Goal: Information Seeking & Learning: Learn about a topic

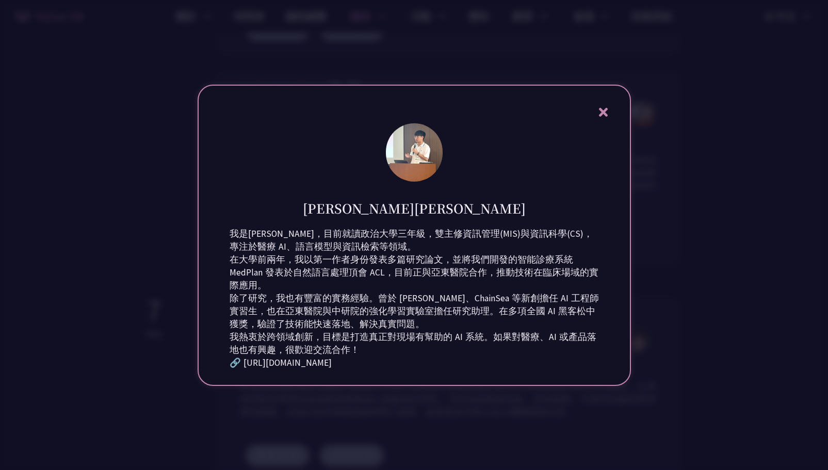
click at [603, 106] on icon at bounding box center [603, 112] width 13 height 13
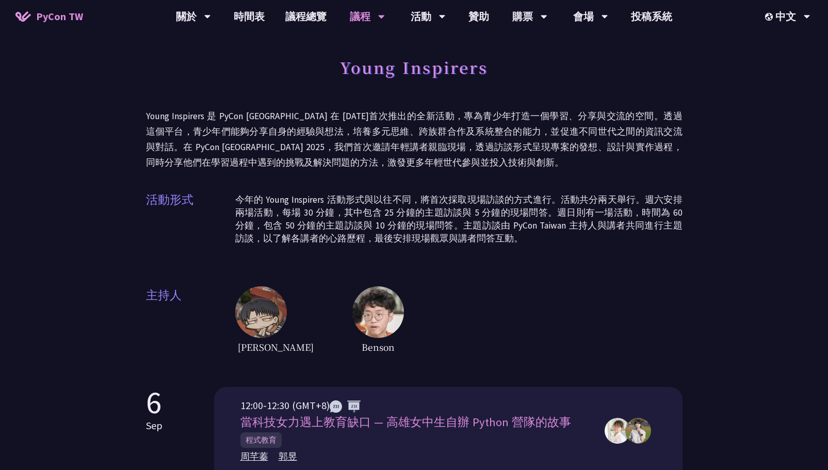
click at [379, 71] on h1 "Young Inspirers" at bounding box center [414, 67] width 148 height 31
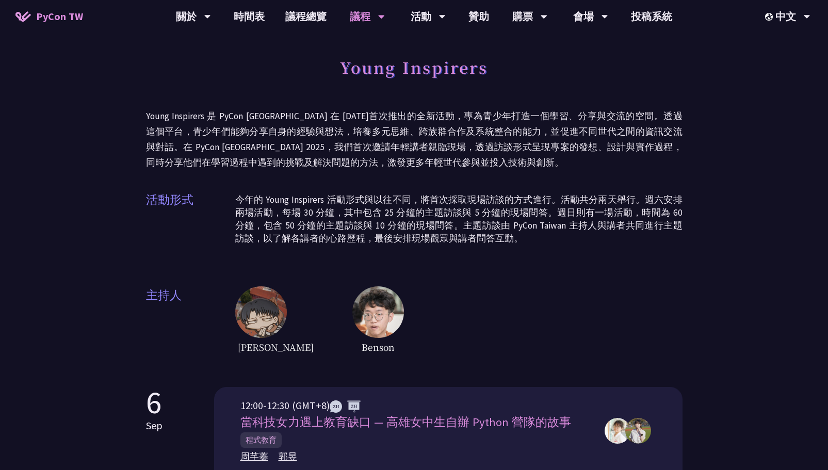
click at [192, 117] on p "Young Inspirers 是 PyCon [GEOGRAPHIC_DATA] 在 [DATE]首次推出的全新活動，專為青少年打造一個學習、分享與交流的空…" at bounding box center [414, 139] width 537 height 62
drag, startPoint x: 146, startPoint y: 115, endPoint x: 200, endPoint y: 116, distance: 54.2
click at [200, 116] on p "Young Inspirers 是 PyCon [GEOGRAPHIC_DATA] 在 [DATE]首次推出的全新活動，專為青少年打造一個學習、分享與交流的空…" at bounding box center [414, 139] width 537 height 62
click at [354, 160] on p "Young Inspirers 是 PyCon [GEOGRAPHIC_DATA] 在 [DATE]首次推出的全新活動，專為青少年打造一個學習、分享與交流的空…" at bounding box center [414, 139] width 537 height 62
drag, startPoint x: 148, startPoint y: 117, endPoint x: 180, endPoint y: 112, distance: 32.3
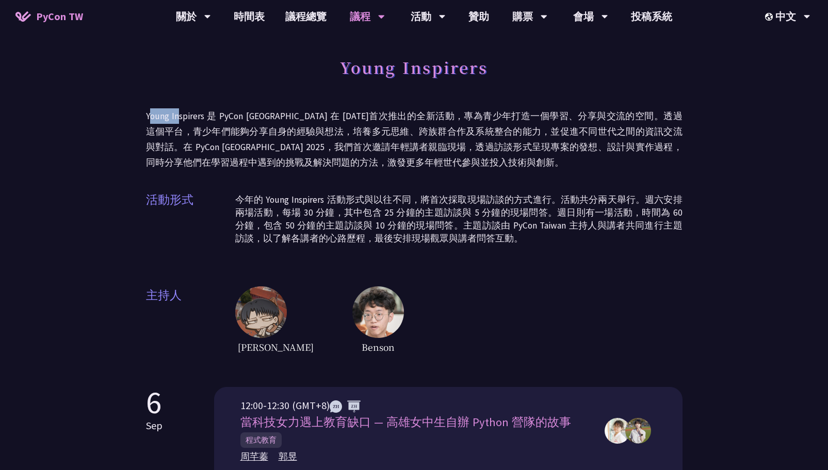
click at [180, 112] on p "Young Inspirers 是 PyCon [GEOGRAPHIC_DATA] 在 [DATE]首次推出的全新活動，專為青少年打造一個學習、分享與交流的空…" at bounding box center [414, 139] width 537 height 62
click at [184, 112] on p "Young Inspirers 是 PyCon Taiwan 在 2021 年首次推出的全新活動，專為青少年打造一個學習、分享與交流的空間。透過這個平台，青少…" at bounding box center [414, 139] width 537 height 62
drag, startPoint x: 200, startPoint y: 117, endPoint x: 139, endPoint y: 116, distance: 61.4
click at [290, 137] on p "Young Inspirers 是 PyCon Taiwan 在 2021 年首次推出的全新活動，專為青少年打造一個學習、分享與交流的空間。透過這個平台，青少…" at bounding box center [414, 139] width 537 height 62
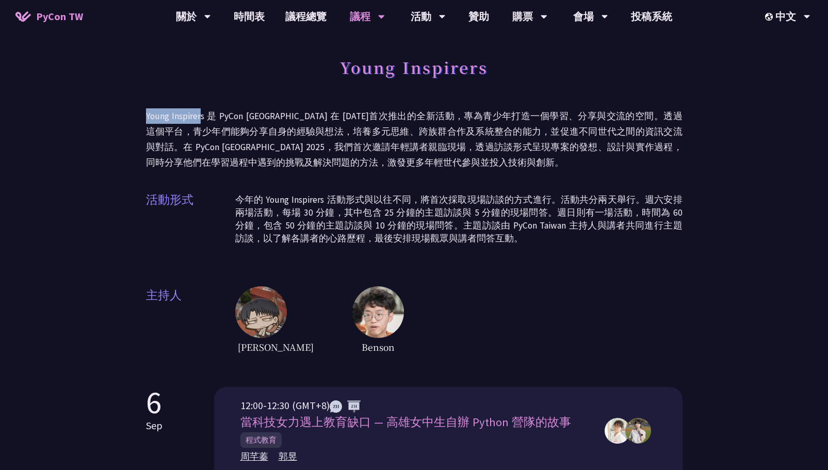
drag, startPoint x: 143, startPoint y: 112, endPoint x: 201, endPoint y: 114, distance: 57.3
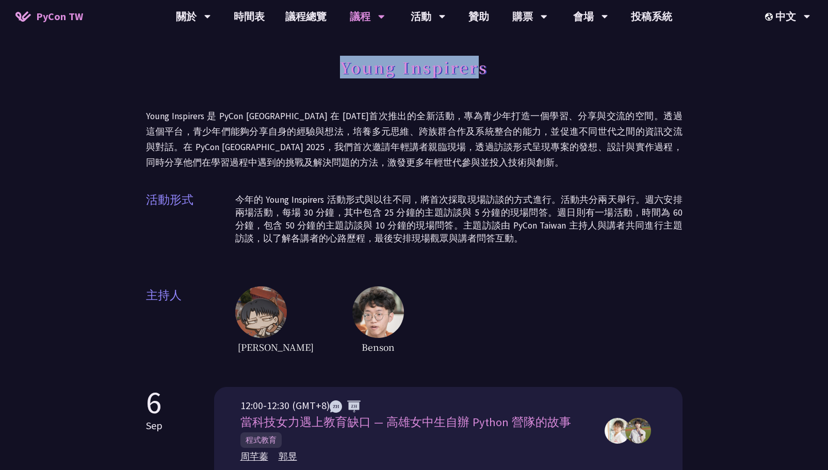
drag, startPoint x: 343, startPoint y: 69, endPoint x: 478, endPoint y: 69, distance: 135.7
click at [478, 69] on h1 "Young Inspirers" at bounding box center [414, 67] width 148 height 31
click at [432, 118] on p "Young Inspirers 是 PyCon Taiwan 在 2021 年首次推出的全新活動，專為青少年打造一個學習、分享與交流的空間。透過這個平台，青少…" at bounding box center [414, 139] width 537 height 62
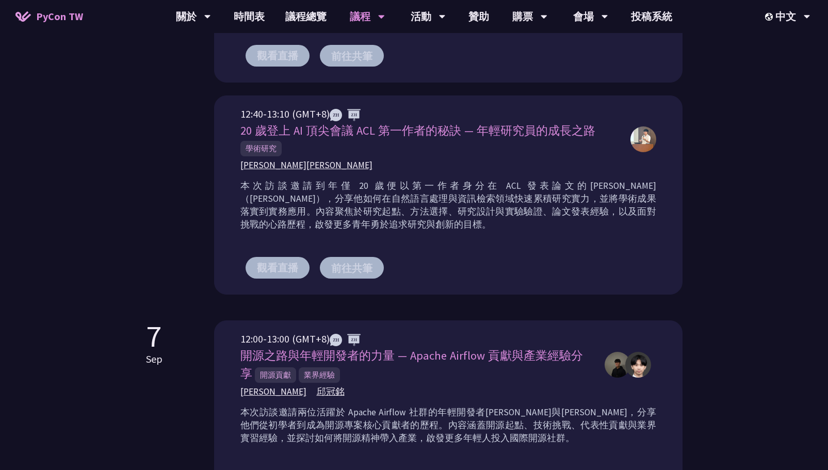
scroll to position [658, 0]
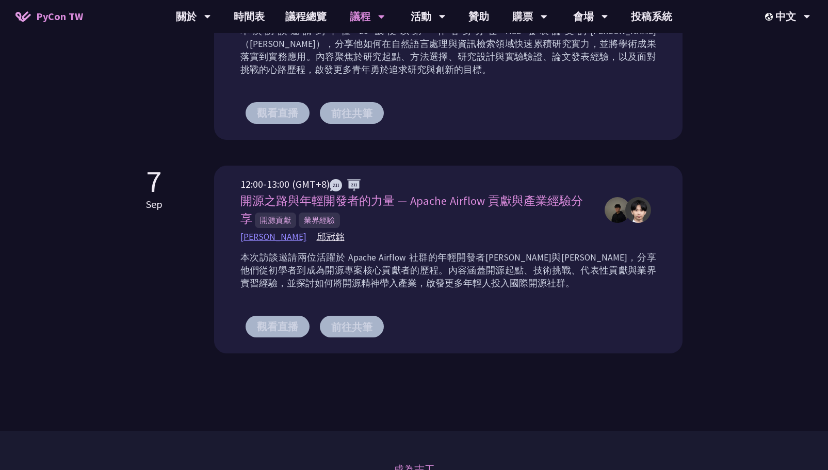
click at [271, 235] on span "劉哲佑 Jason" at bounding box center [273, 237] width 66 height 13
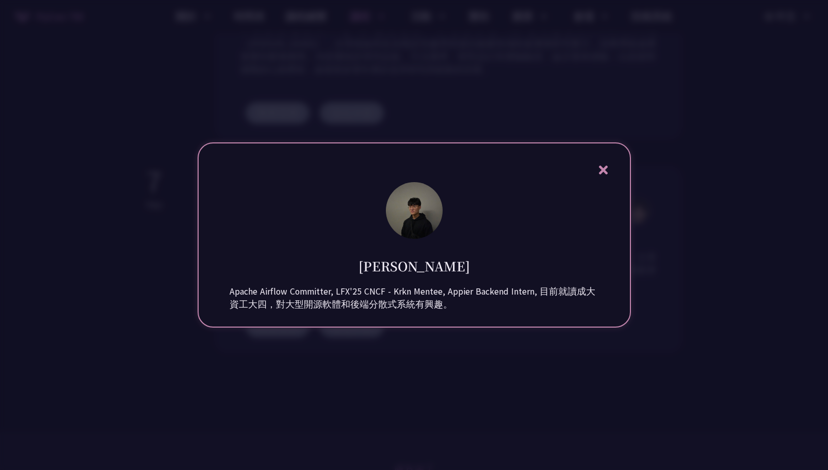
click at [604, 166] on icon at bounding box center [603, 170] width 9 height 9
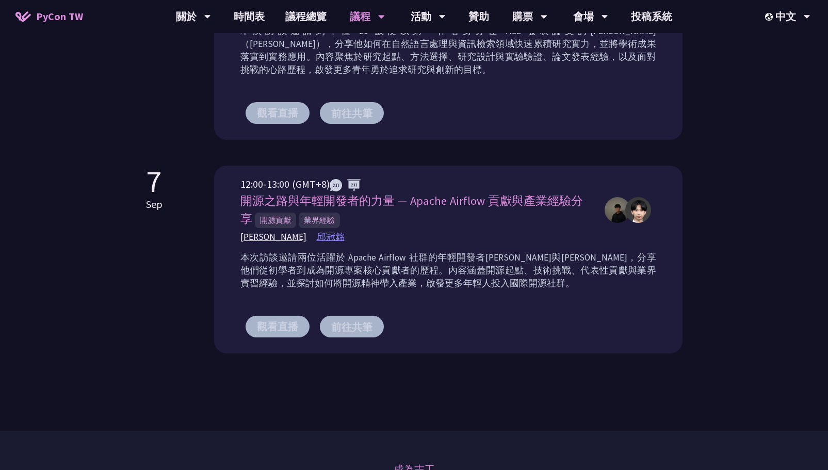
click at [317, 238] on span "邱冠銘" at bounding box center [331, 237] width 28 height 13
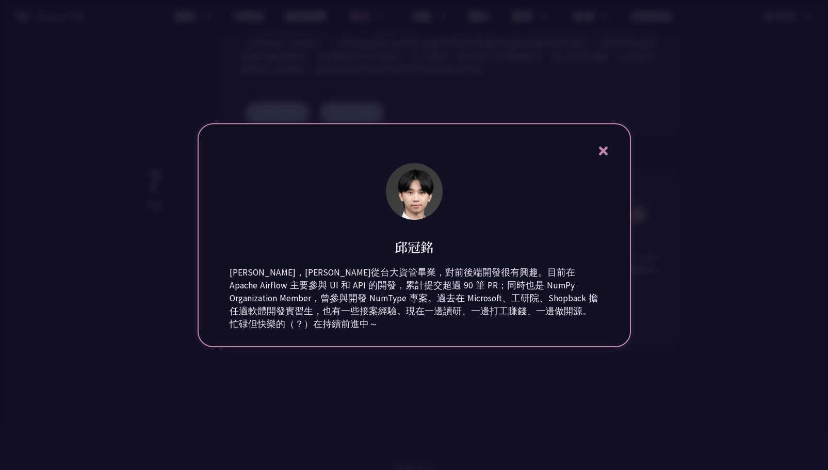
click at [599, 156] on icon at bounding box center [603, 150] width 13 height 13
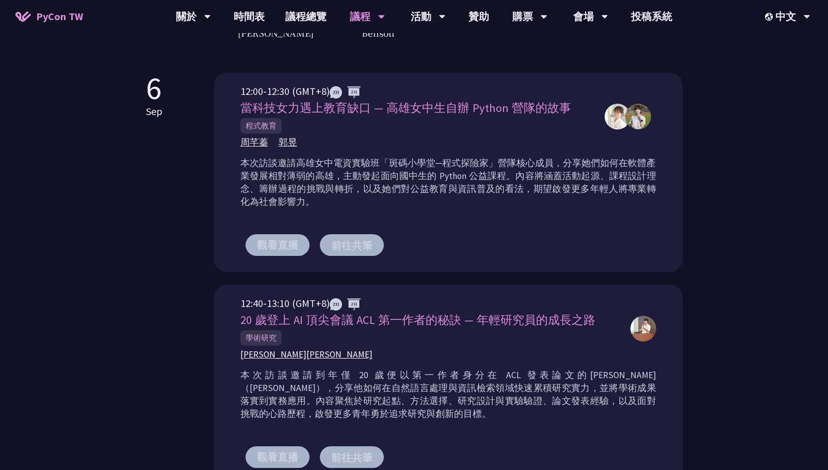
scroll to position [317, 0]
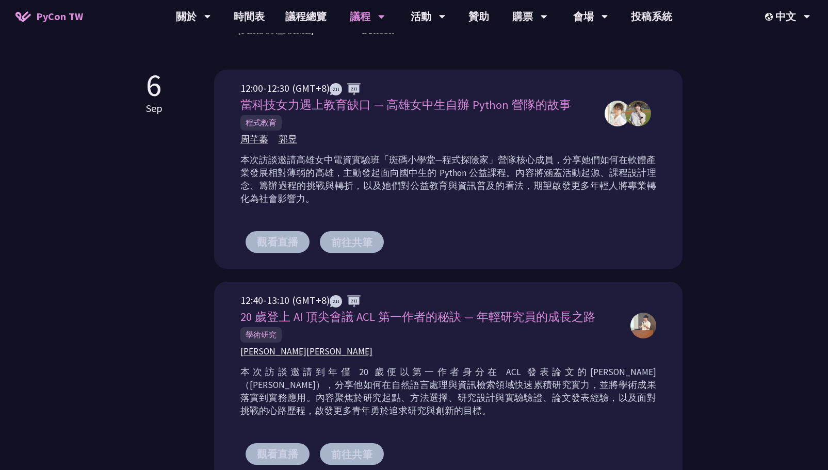
click at [629, 139] on div "12:00-12:30 (GMT+8) 當科技女力遇上教育缺口 — 高雄女中生自辦 Python 營隊的故事 程式教育 周芊蓁 郭昱" at bounding box center [448, 113] width 416 height 66
click at [255, 142] on span "周芊蓁" at bounding box center [254, 139] width 28 height 13
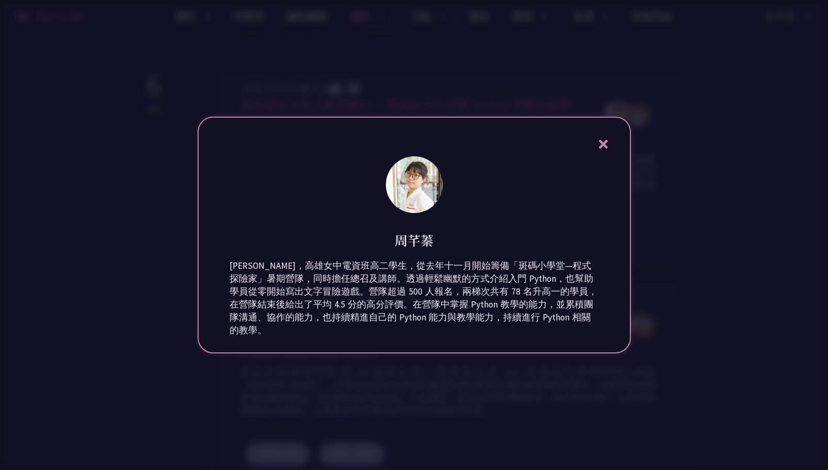
click at [609, 142] on icon at bounding box center [603, 144] width 13 height 13
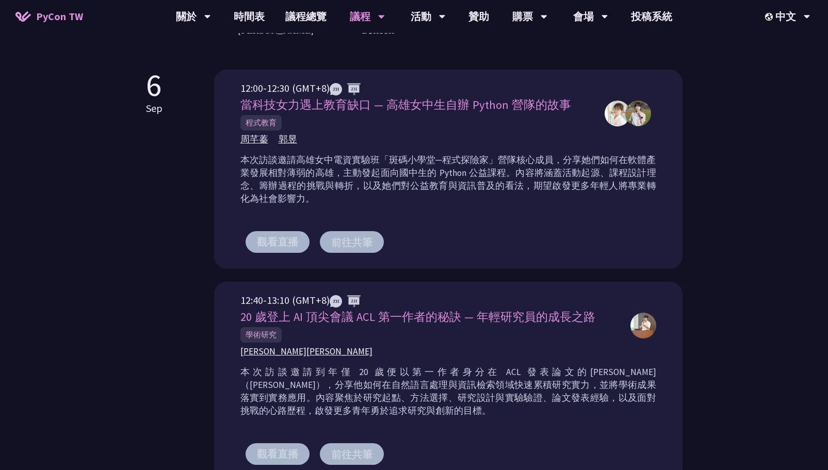
click at [291, 140] on span "郭昱" at bounding box center [288, 139] width 19 height 13
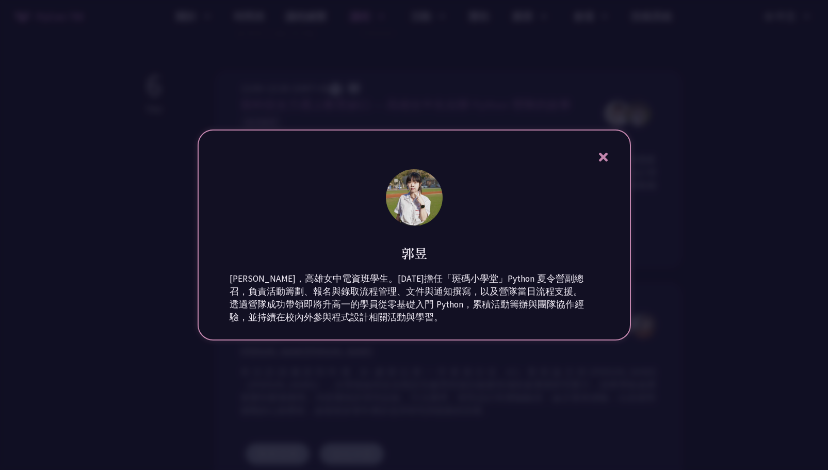
click at [605, 151] on icon at bounding box center [603, 157] width 13 height 13
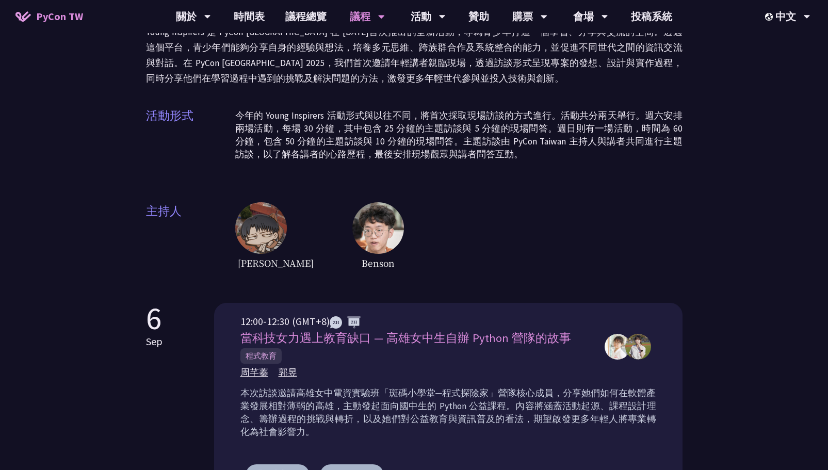
scroll to position [0, 0]
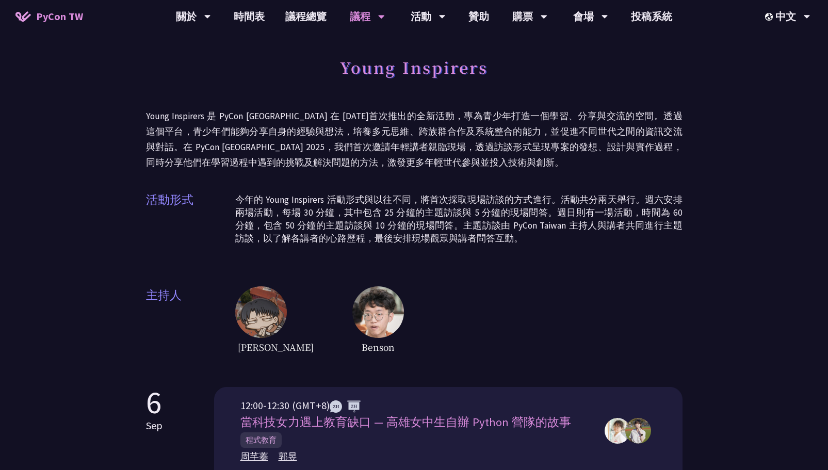
click at [382, 12] on icon at bounding box center [381, 16] width 7 height 10
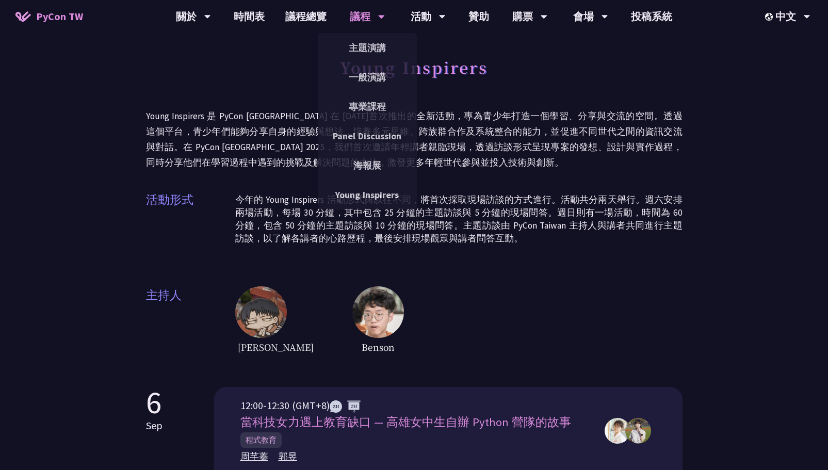
click at [521, 161] on p "Young Inspirers 是 PyCon Taiwan 在 2021 年首次推出的全新活動，專為青少年打造一個學習、分享與交流的空間。透過這個平台，青少…" at bounding box center [414, 139] width 537 height 62
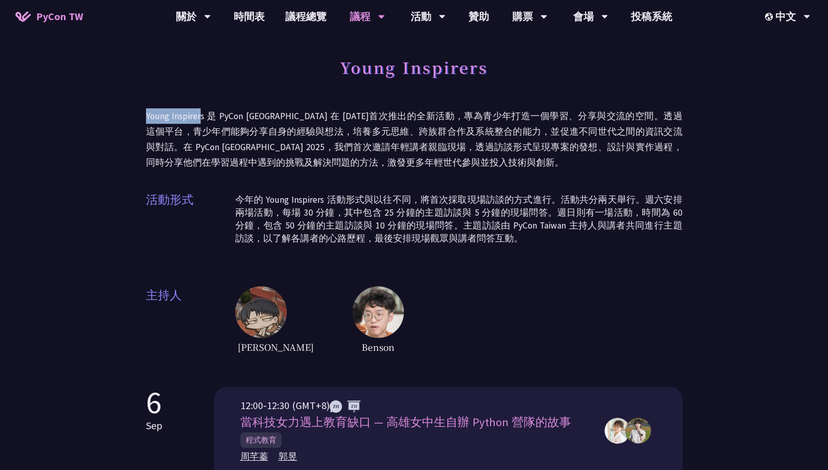
drag, startPoint x: 143, startPoint y: 115, endPoint x: 201, endPoint y: 113, distance: 57.3
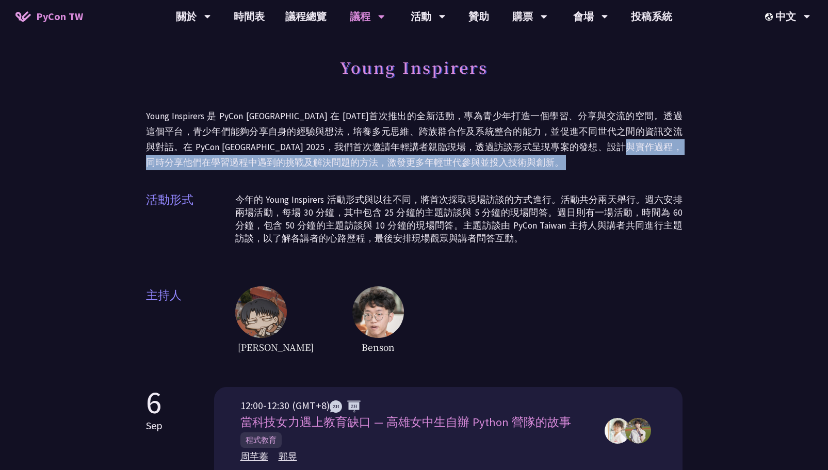
drag, startPoint x: 1, startPoint y: 169, endPoint x: 271, endPoint y: 25, distance: 306.0
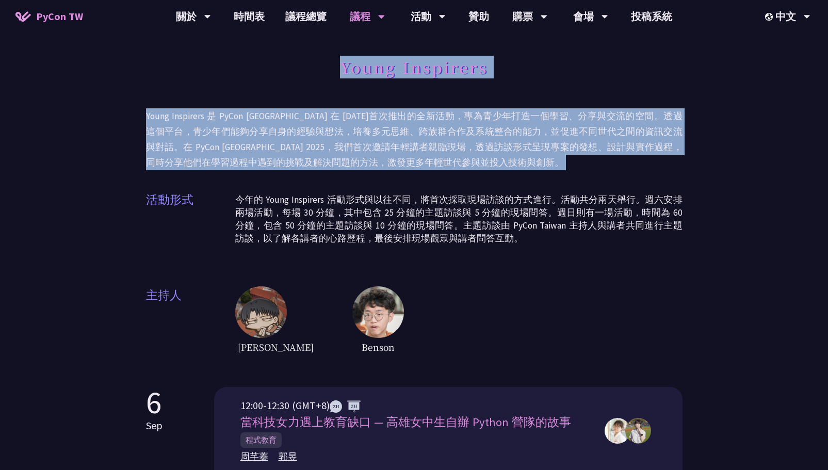
click at [427, 144] on p "Young Inspirers 是 PyCon Taiwan 在 2021 年首次推出的全新活動，專為青少年打造一個學習、分享與交流的空間。透過這個平台，青少…" at bounding box center [414, 139] width 537 height 62
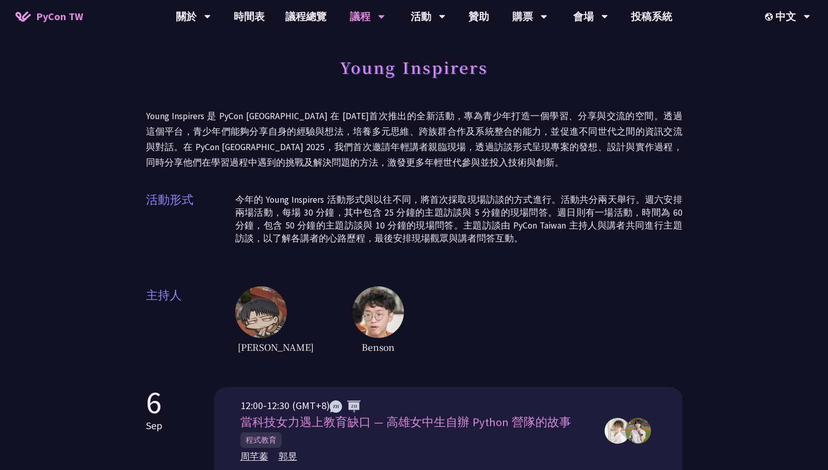
click at [352, 348] on span "Benson" at bounding box center [378, 347] width 52 height 18
click at [291, 196] on p "今年的 Young Inspirers 活動形式與以往不同，將首次採取現場訪談的方式進行。活動共分兩天舉行。週六安排兩場活動，每場 30 分鐘，其中包含 25…" at bounding box center [458, 219] width 447 height 52
click at [262, 199] on p "今年的 Young Inspirers 活動形式與以往不同，將首次採取現場訪談的方式進行。活動共分兩天舉行。週六安排兩場活動，每場 30 分鐘，其中包含 25…" at bounding box center [458, 219] width 447 height 52
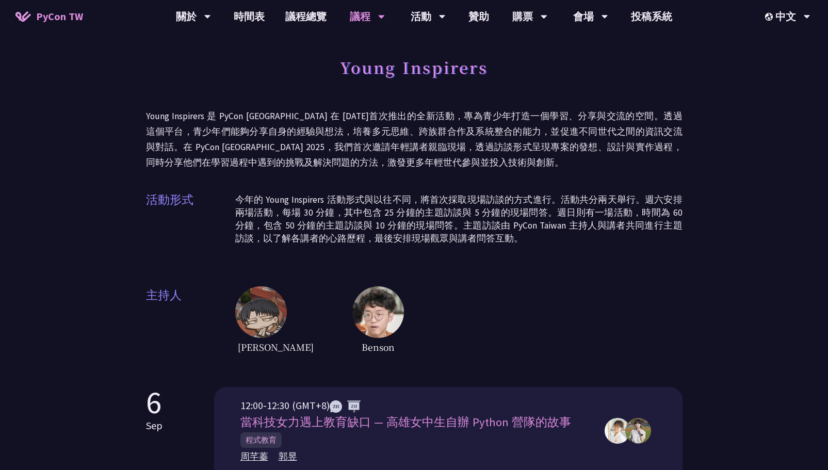
click at [269, 198] on p "今年的 Young Inspirers 活動形式與以往不同，將首次採取現場訪談的方式進行。活動共分兩天舉行。週六安排兩場活動，每場 30 分鐘，其中包含 25…" at bounding box center [458, 219] width 447 height 52
click at [310, 200] on p "今年的 Young Inspirers 活動形式與以往不同，將首次採取現場訪談的方式進行。活動共分兩天舉行。週六安排兩場活動，每場 30 分鐘，其中包含 25…" at bounding box center [458, 219] width 447 height 52
click at [430, 247] on div "活動形式 今年的 Young Inspirers 活動形式與以往不同，將首次採取現場訪談的方式進行。活動共分兩天舉行。週六安排兩場活動，每場 30 分鐘，其中…" at bounding box center [414, 223] width 537 height 64
click at [276, 199] on p "今年的 Young Inspirers 活動形式與以往不同，將首次採取現場訪談的方式進行。活動共分兩天舉行。週六安排兩場活動，每場 30 分鐘，其中包含 25…" at bounding box center [458, 219] width 447 height 52
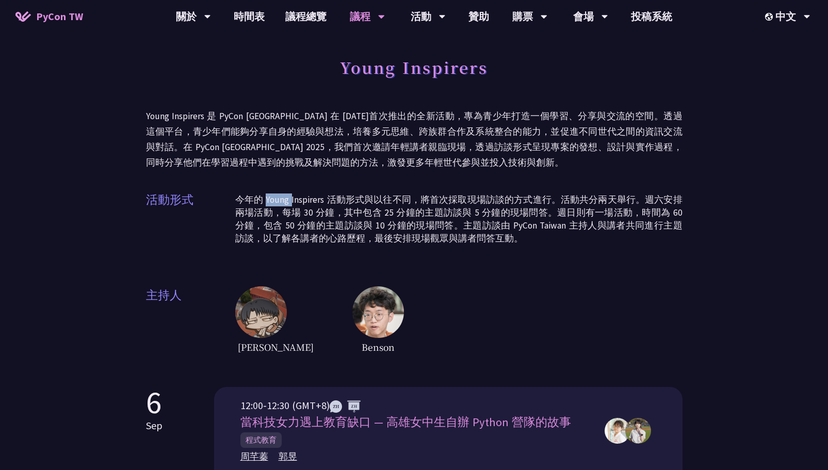
click at [276, 199] on p "今年的 Young Inspirers 活動形式與以往不同，將首次採取現場訪談的方式進行。活動共分兩天舉行。週六安排兩場活動，每場 30 分鐘，其中包含 25…" at bounding box center [458, 219] width 447 height 52
click at [305, 202] on p "今年的 Young Inspirers 活動形式與以往不同，將首次採取現場訪談的方式進行。活動共分兩天舉行。週六安排兩場活動，每場 30 分鐘，其中包含 25…" at bounding box center [458, 219] width 447 height 52
click at [473, 270] on div "Young Inspirers Young Inspirers 是 PyCon Taiwan 在 2021 年首次推出的全新活動，專為青少年打造一個學習、分享…" at bounding box center [414, 204] width 537 height 304
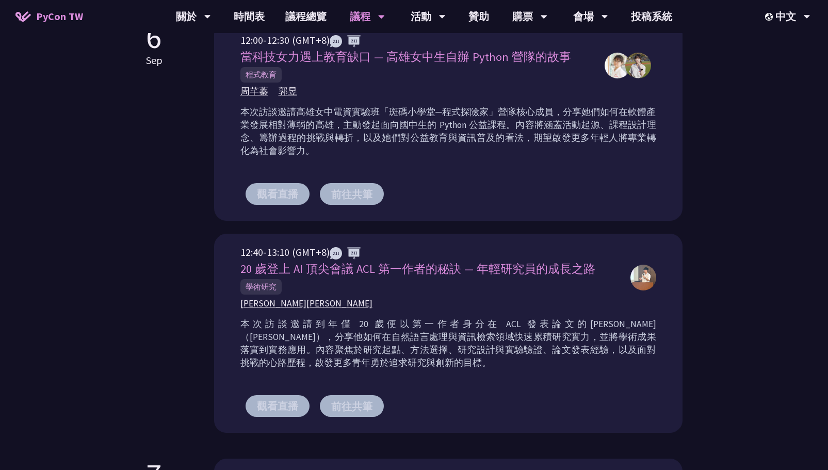
scroll to position [464, 0]
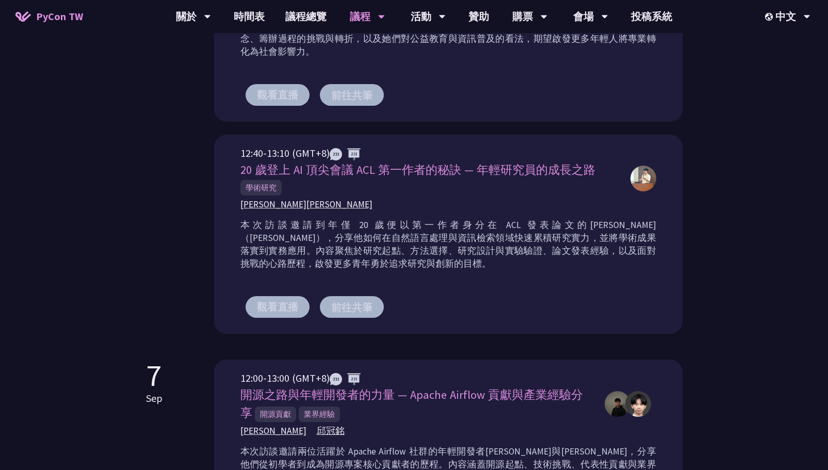
click at [288, 206] on span "許新翎 Justin Hsu" at bounding box center [306, 204] width 132 height 13
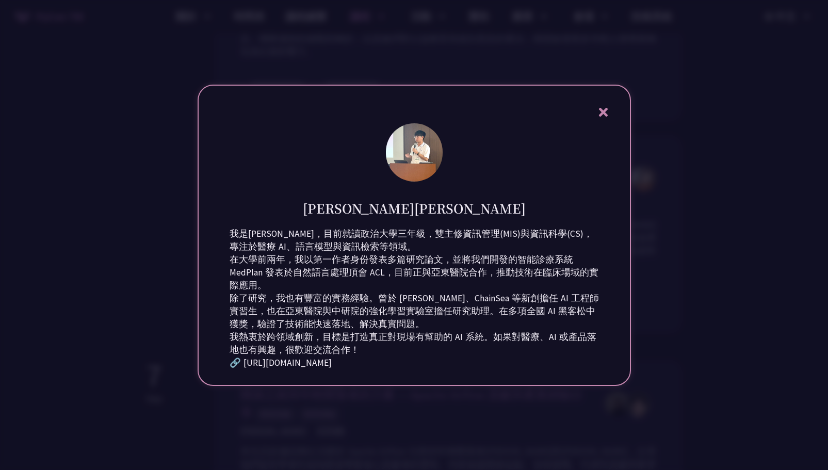
click at [753, 203] on div at bounding box center [414, 235] width 828 height 470
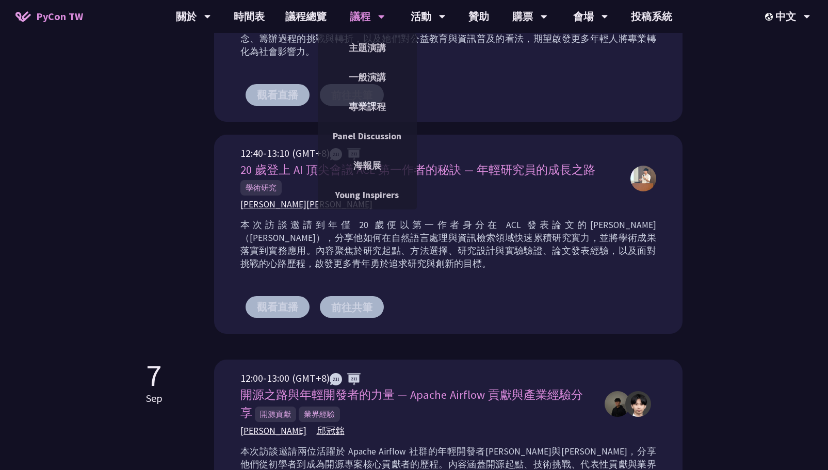
click at [366, 76] on link "一般演講" at bounding box center [367, 77] width 99 height 24
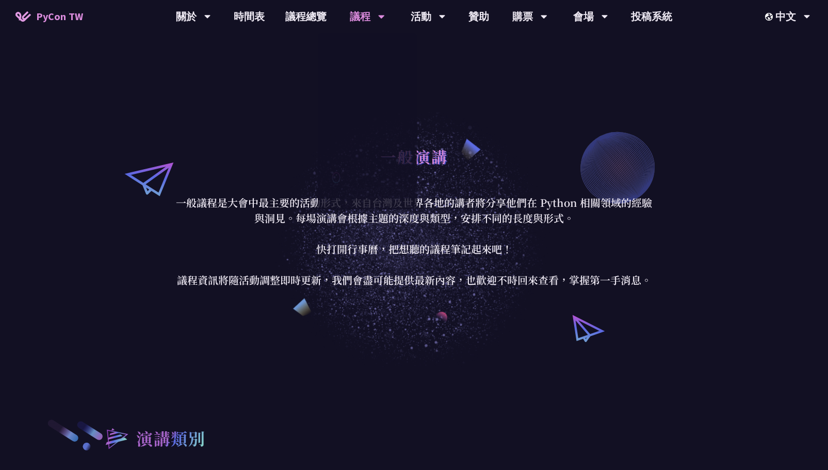
click at [182, 241] on p "一般議程是大會中最主要的活動形式，來自台灣及世界各地的講者將分享他們在 Python 相關領域的經驗與洞見。每場演講會根據主題的深度與類型，安排不同的長度與形…" at bounding box center [414, 241] width 480 height 93
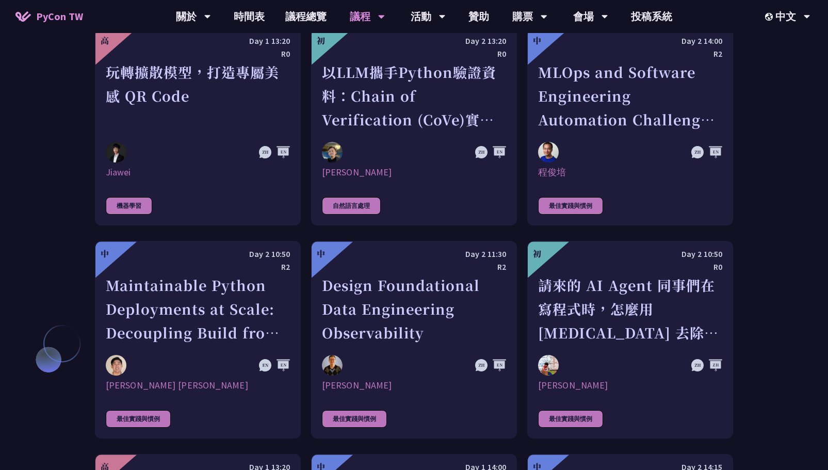
scroll to position [2270, 0]
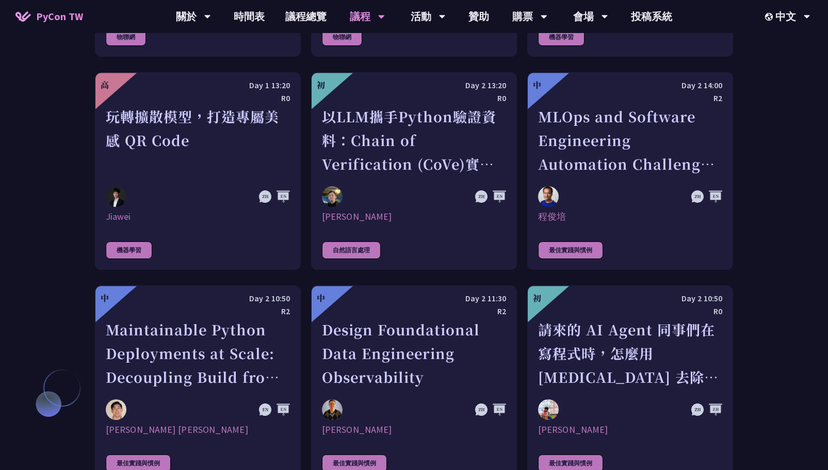
click at [165, 124] on div "玩轉擴散模型，打造專屬美感 QR Code" at bounding box center [198, 140] width 184 height 71
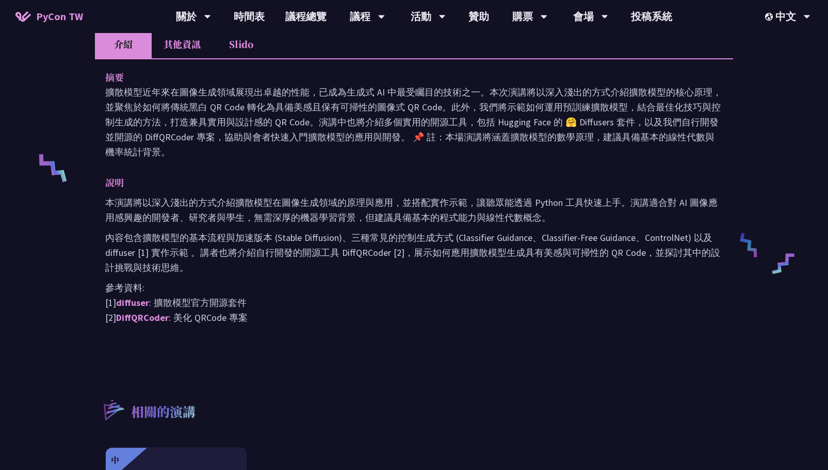
scroll to position [361, 0]
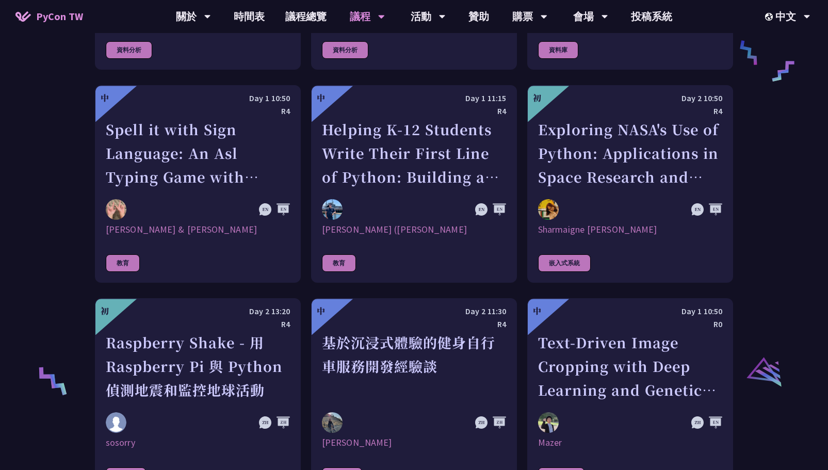
scroll to position [2037, 0]
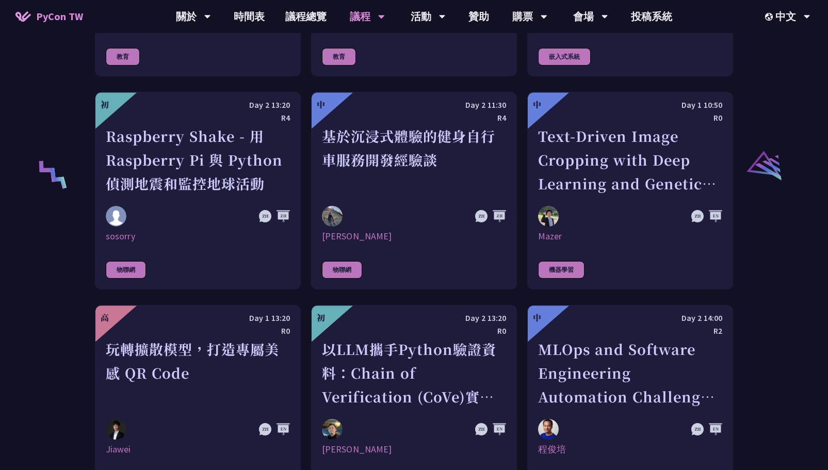
click at [310, 19] on link "議程總覽" at bounding box center [306, 16] width 62 height 33
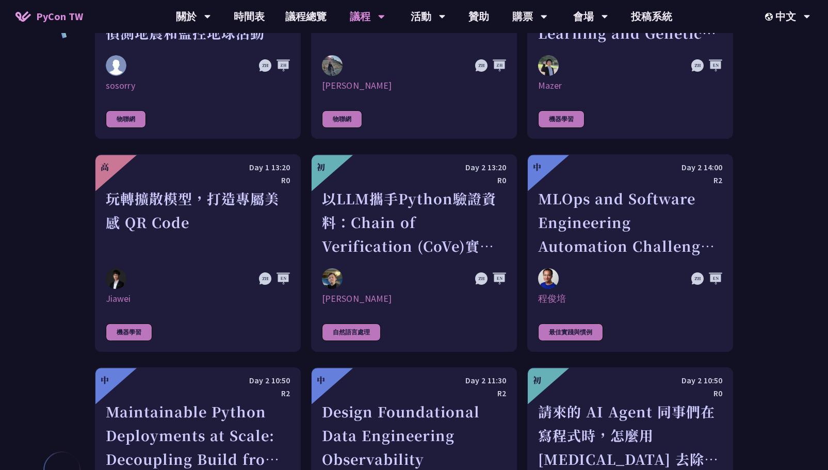
scroll to position [2244, 0]
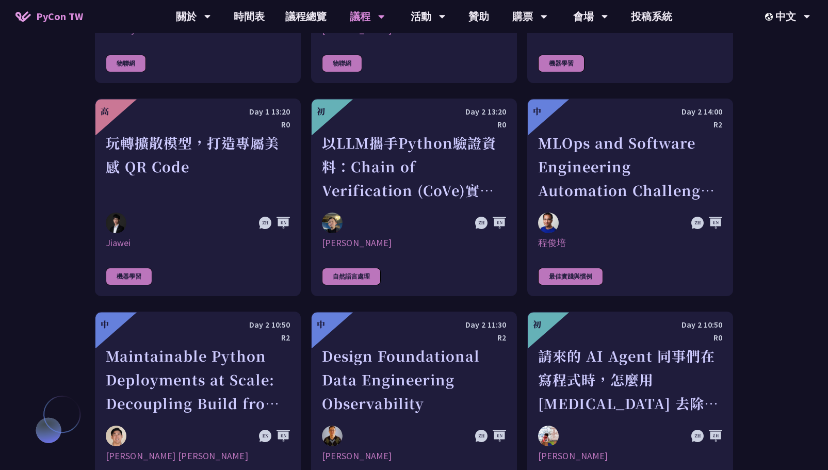
click at [199, 159] on div "玩轉擴散模型，打造專屬美感 QR Code" at bounding box center [198, 166] width 184 height 71
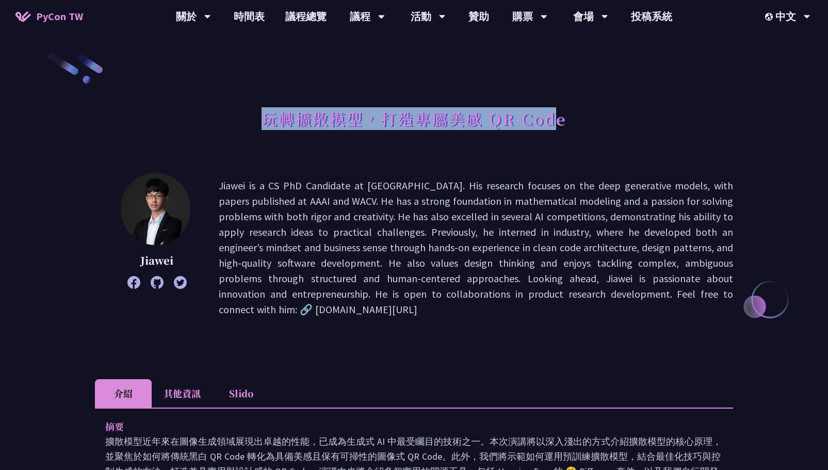
drag, startPoint x: 265, startPoint y: 123, endPoint x: 558, endPoint y: 119, distance: 293.6
click at [558, 119] on h1 "玩轉擴散模型，打造專屬美感 QR Code" at bounding box center [414, 118] width 305 height 31
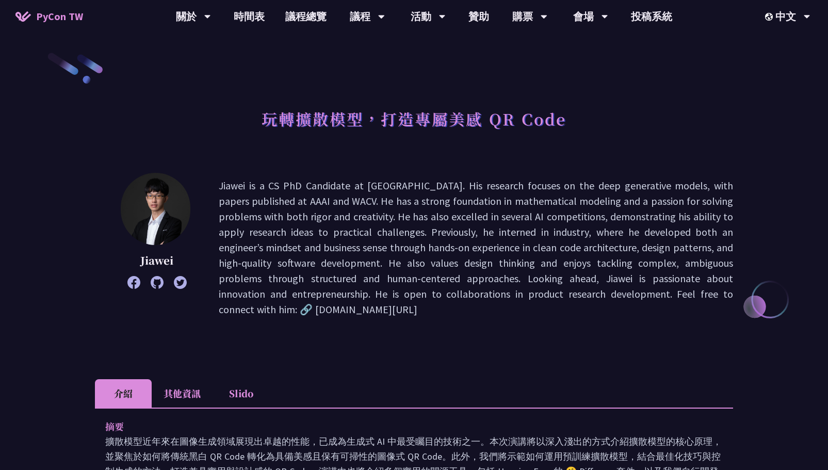
click at [565, 121] on h1 "玩轉擴散模型，打造專屬美感 QR Code" at bounding box center [414, 118] width 305 height 31
click at [549, 121] on h1 "玩轉擴散模型，打造專屬美感 QR Code" at bounding box center [414, 118] width 305 height 31
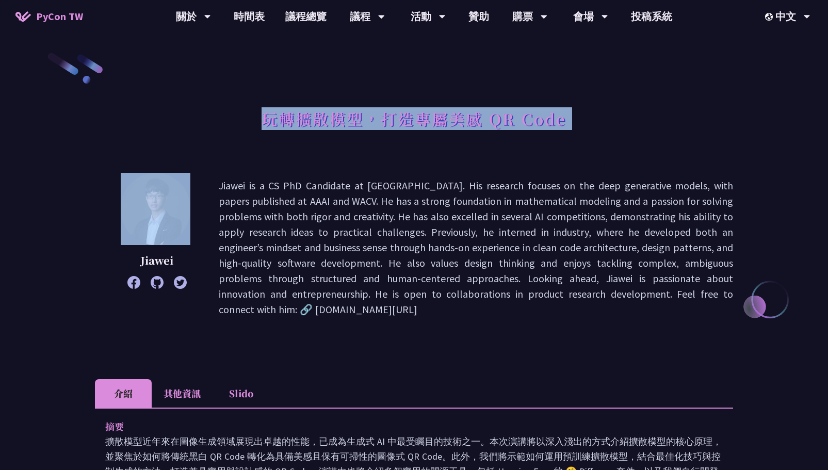
click at [549, 121] on h1 "玩轉擴散模型，打造專屬美感 QR Code" at bounding box center [414, 118] width 305 height 31
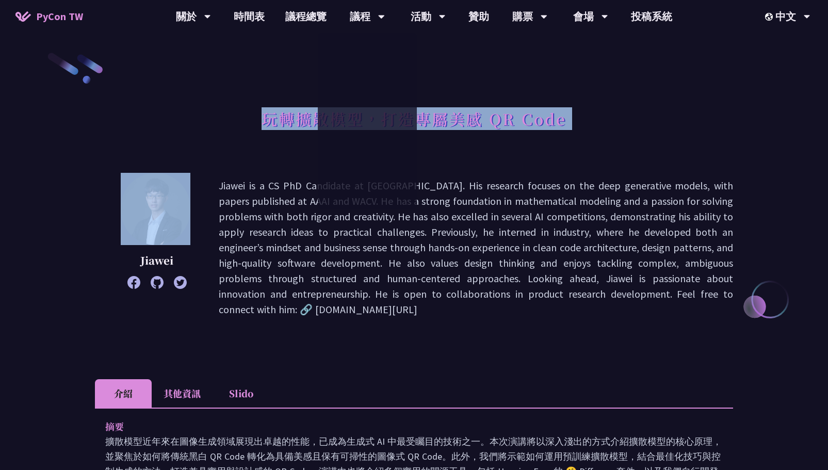
click at [268, 119] on h1 "玩轉擴散模型，打造專屬美感 QR Code" at bounding box center [414, 118] width 305 height 31
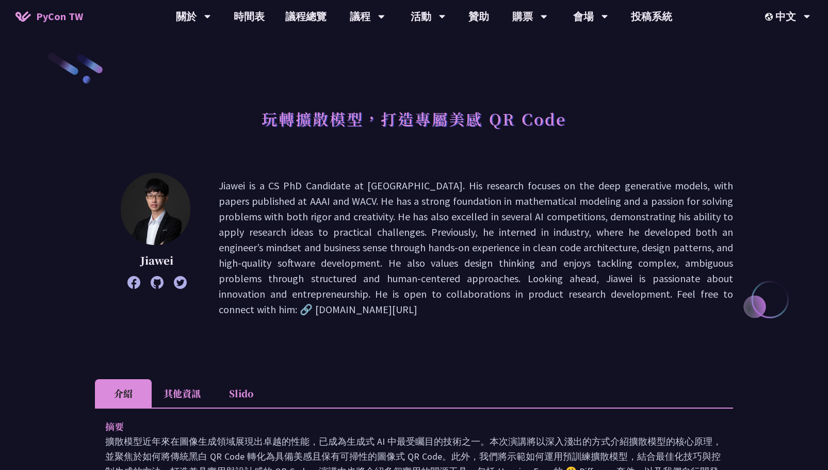
click at [258, 118] on div "玩轉擴散模型，打造專屬美感 QR Code" at bounding box center [414, 130] width 638 height 54
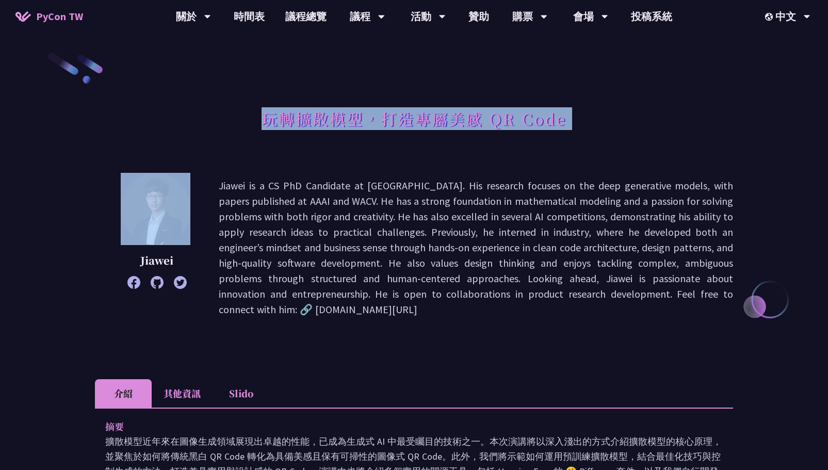
click at [258, 118] on div "玩轉擴散模型，打造專屬美感 QR Code" at bounding box center [414, 130] width 638 height 54
click at [336, 121] on h1 "玩轉擴散模型，打造專屬美感 QR Code" at bounding box center [414, 118] width 305 height 31
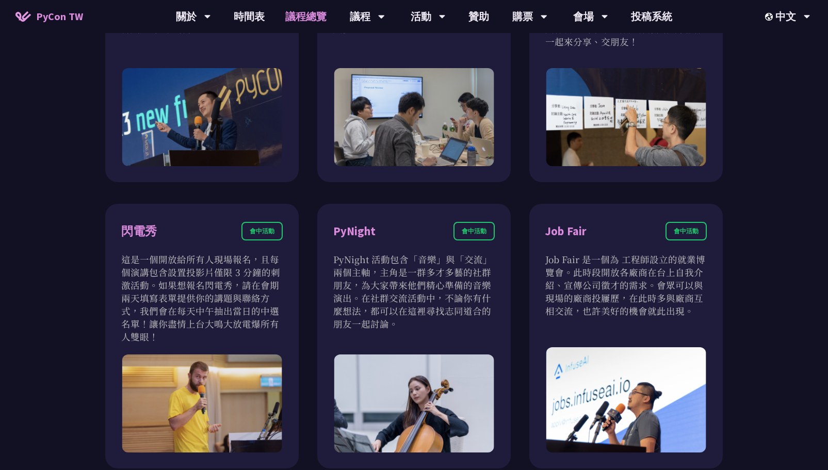
scroll to position [774, 0]
